Goal: Complete application form

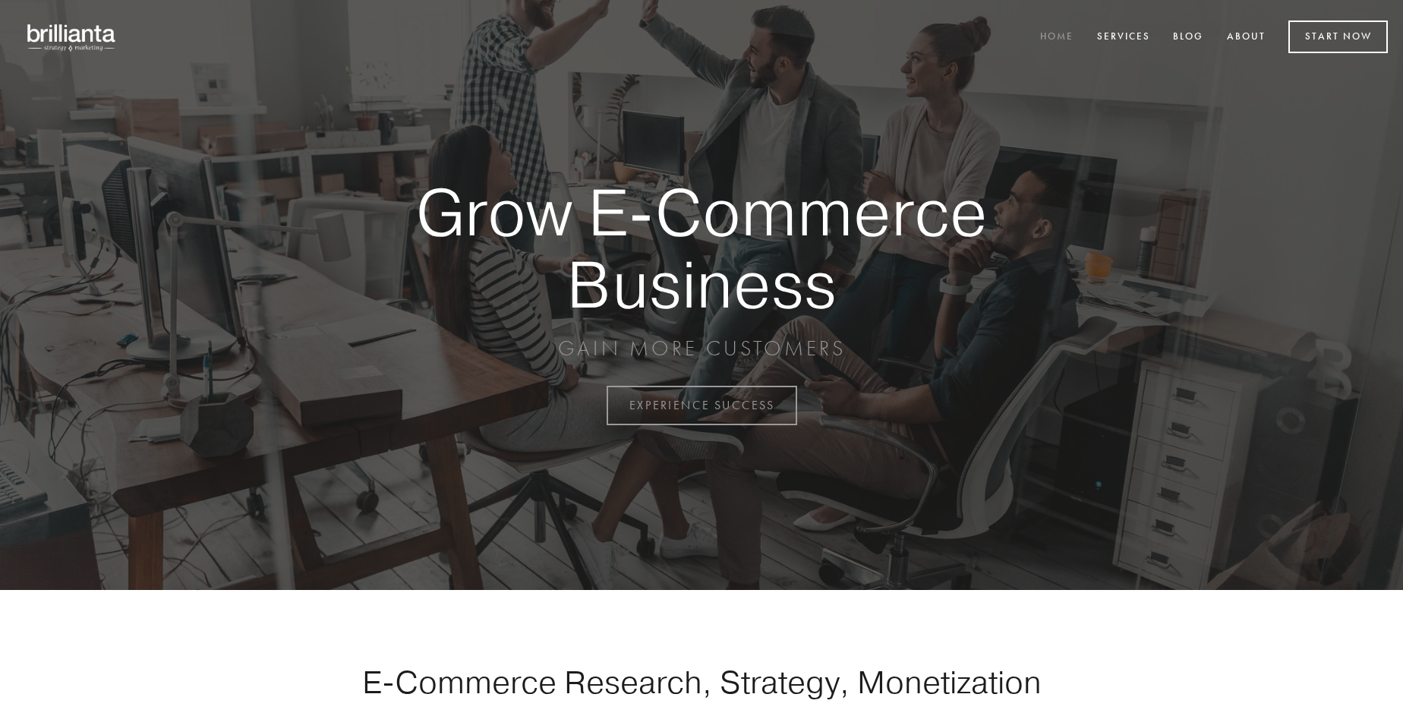
scroll to position [3981, 0]
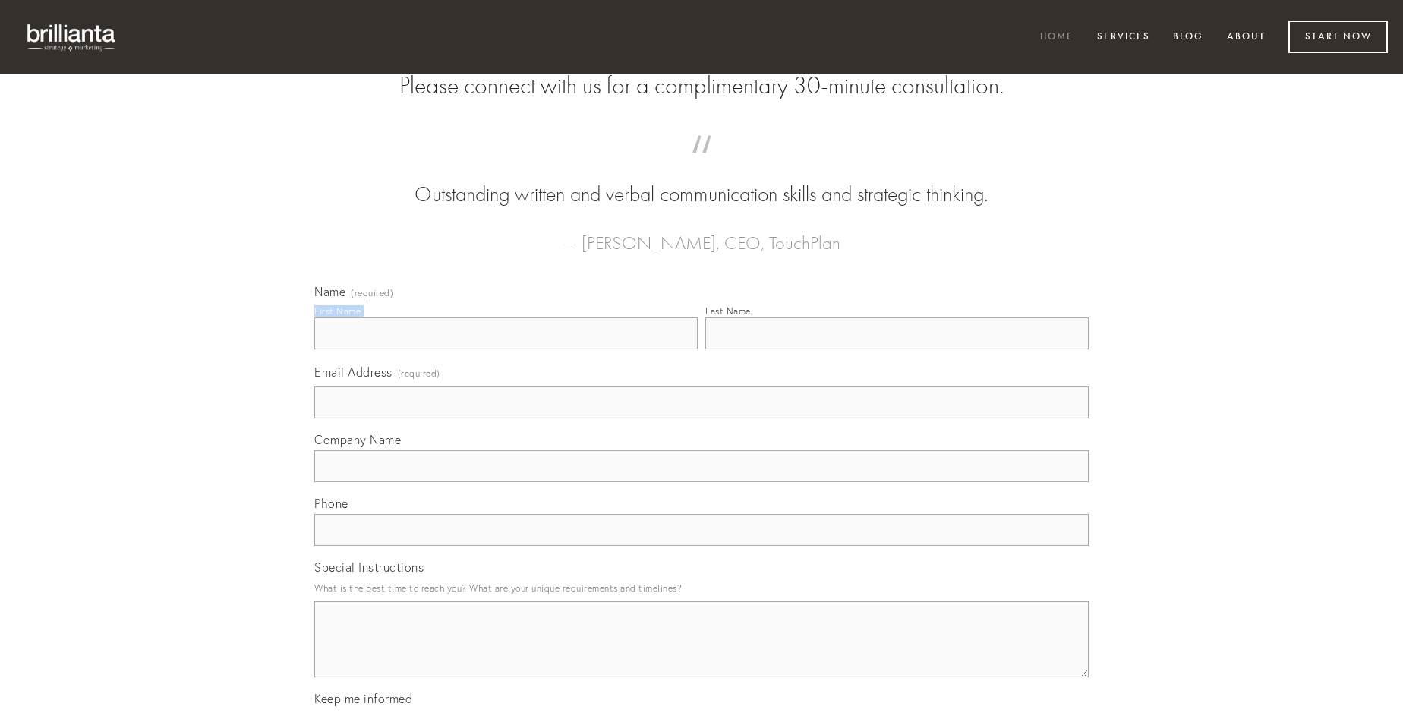
type input "[PERSON_NAME]"
click at [897, 349] on input "Last Name" at bounding box center [898, 333] width 384 height 32
type input "[PERSON_NAME]"
click at [702, 418] on input "Email Address (required)" at bounding box center [701, 403] width 775 height 32
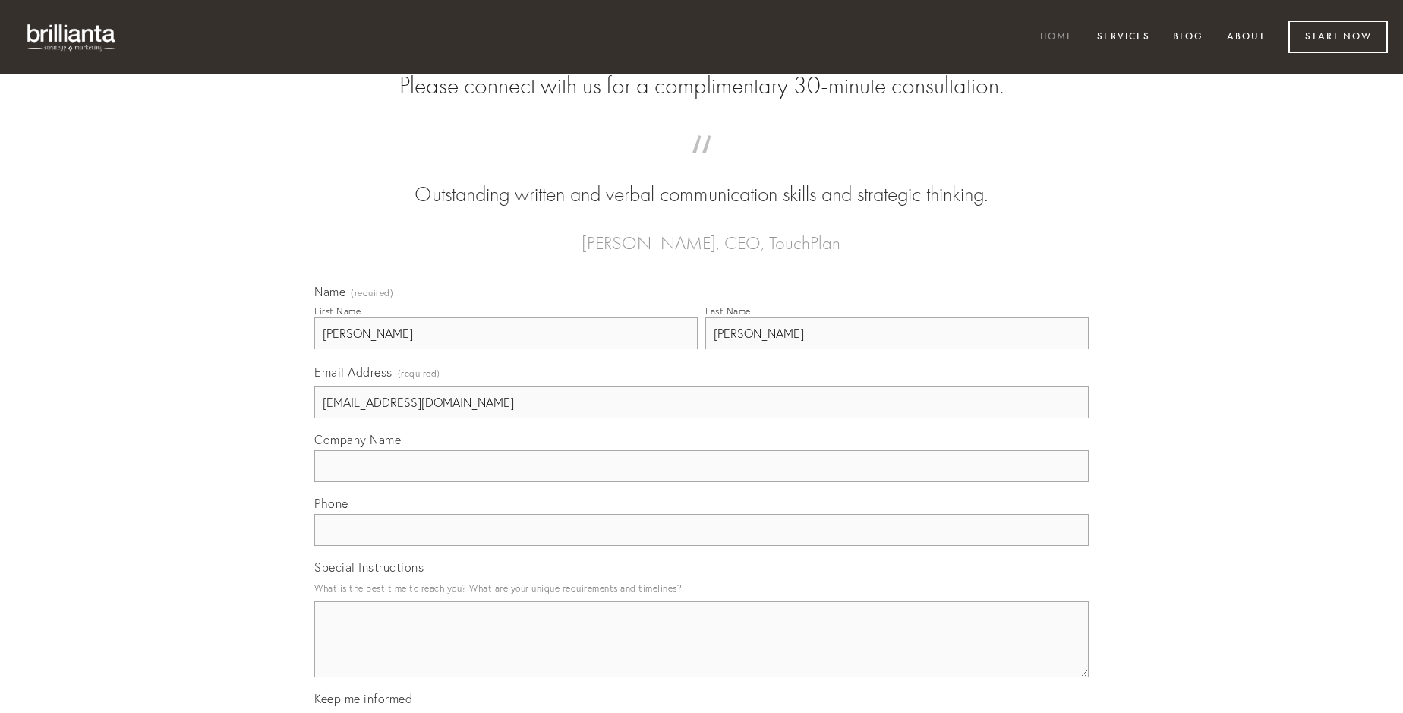
type input "[EMAIL_ADDRESS][DOMAIN_NAME]"
click at [702, 482] on input "Company Name" at bounding box center [701, 466] width 775 height 32
type input "adsidue"
click at [702, 546] on input "text" at bounding box center [701, 530] width 775 height 32
click at [702, 653] on textarea "Special Instructions" at bounding box center [701, 639] width 775 height 76
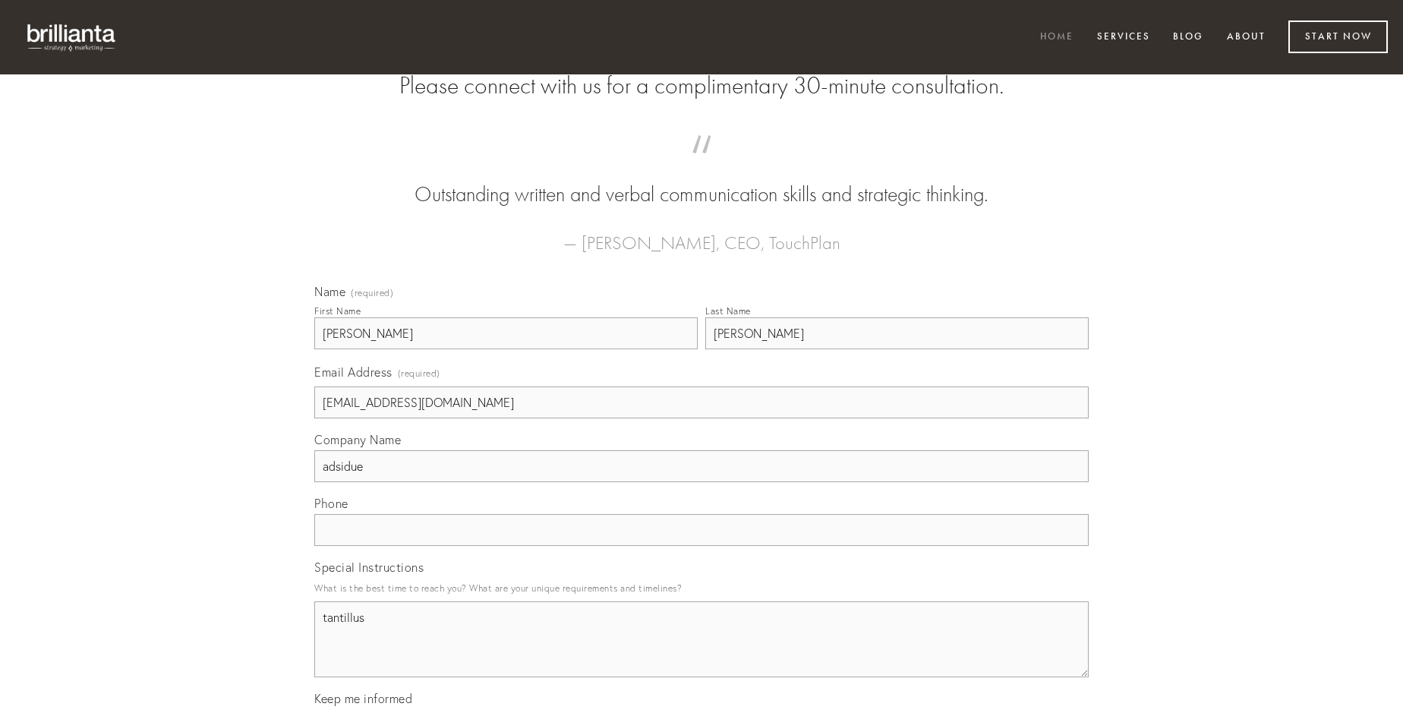
type textarea "tantillus"
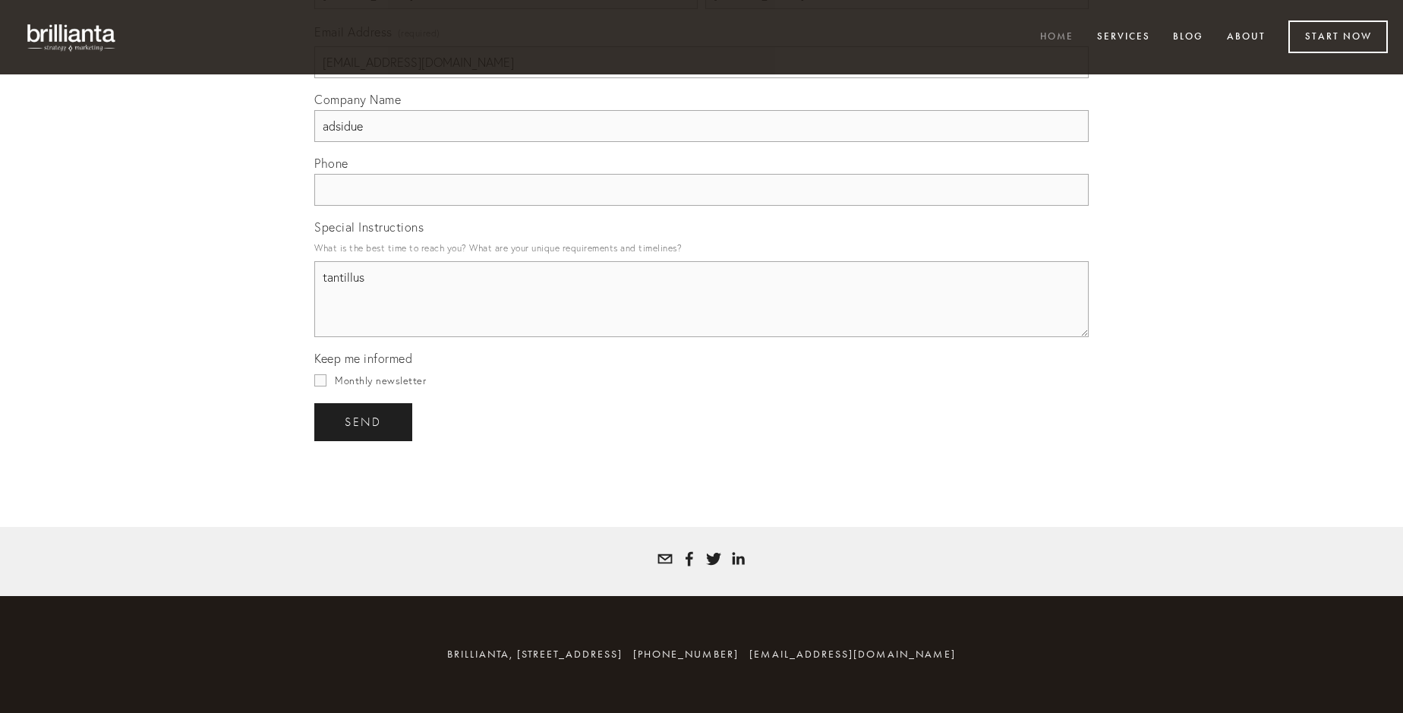
click at [365, 421] on span "send" at bounding box center [363, 422] width 37 height 14
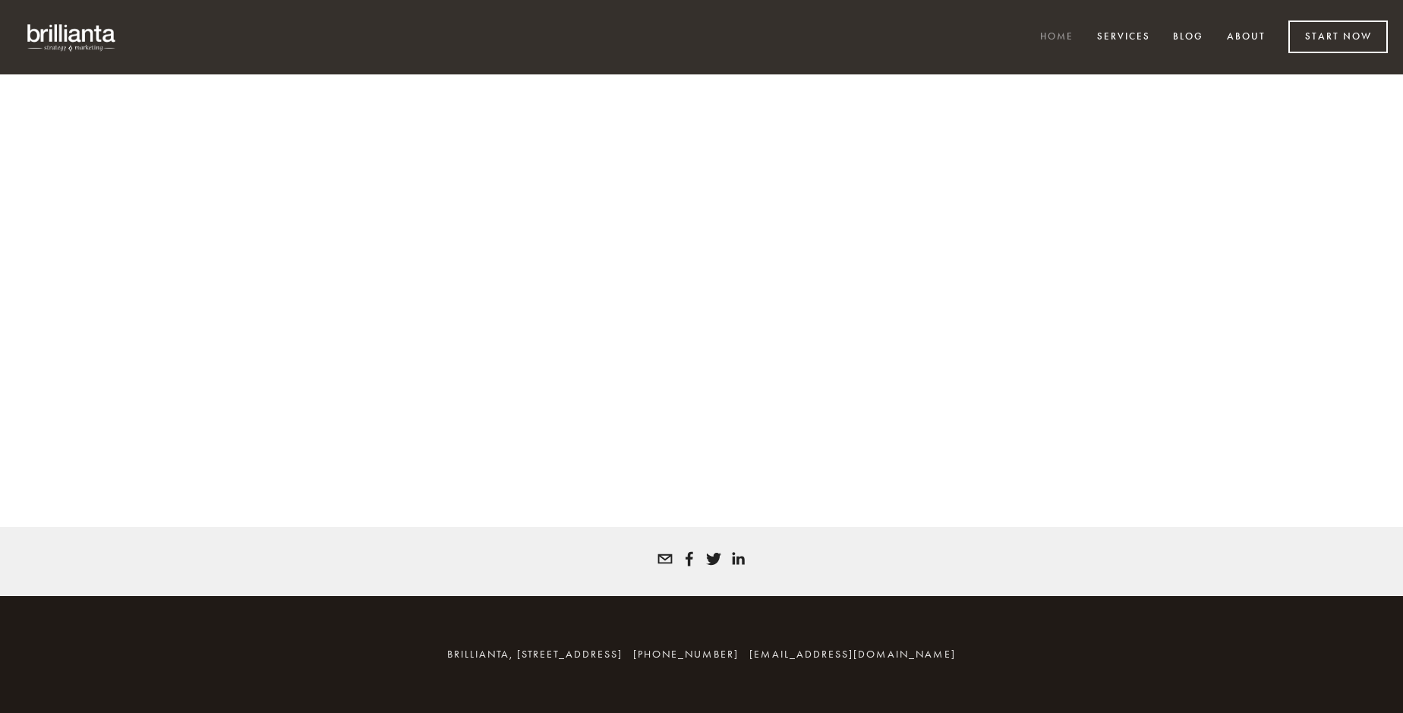
scroll to position [3960, 0]
